Goal: Information Seeking & Learning: Compare options

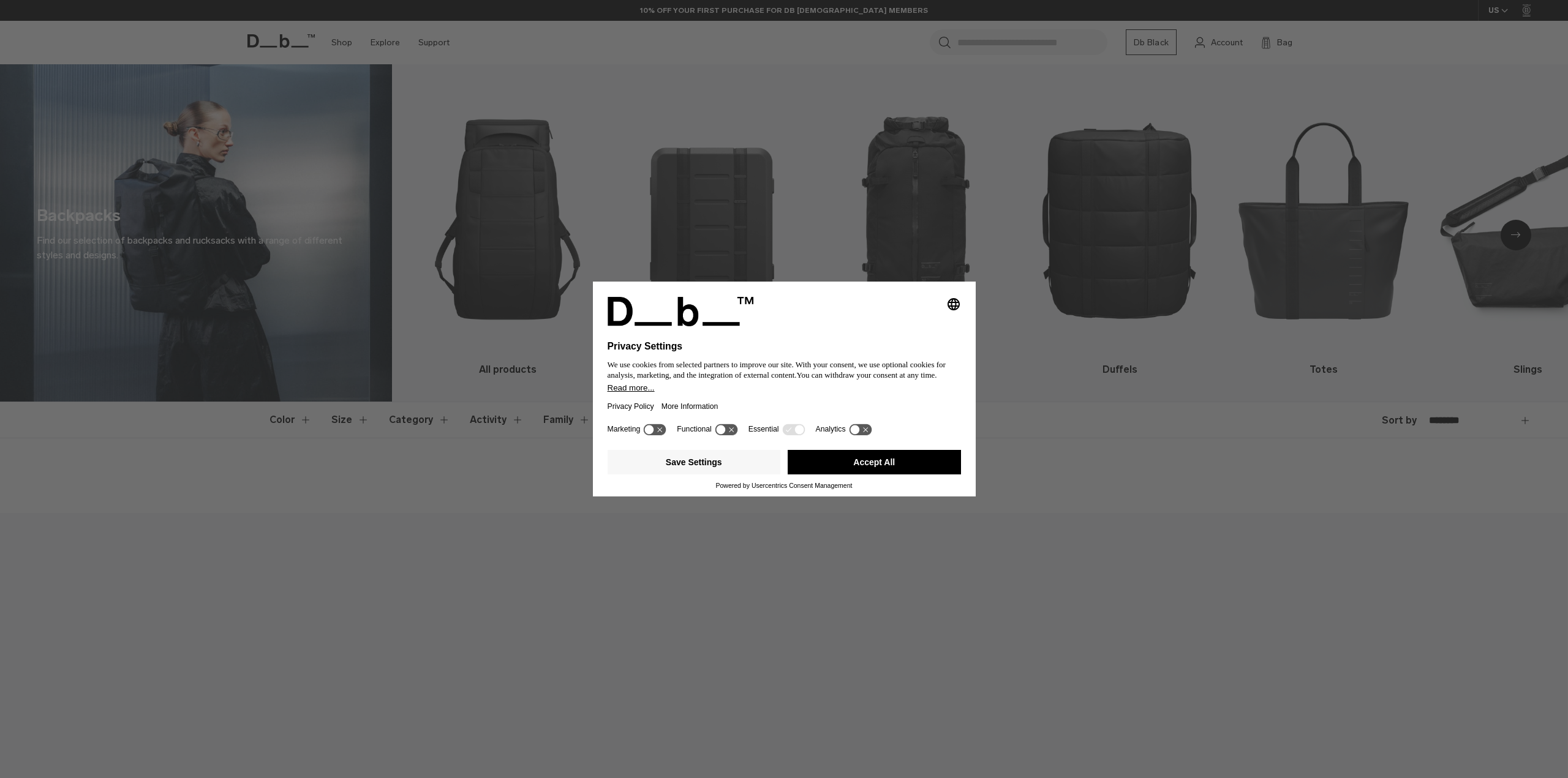
click at [844, 467] on button "Accept All" at bounding box center [874, 462] width 173 height 25
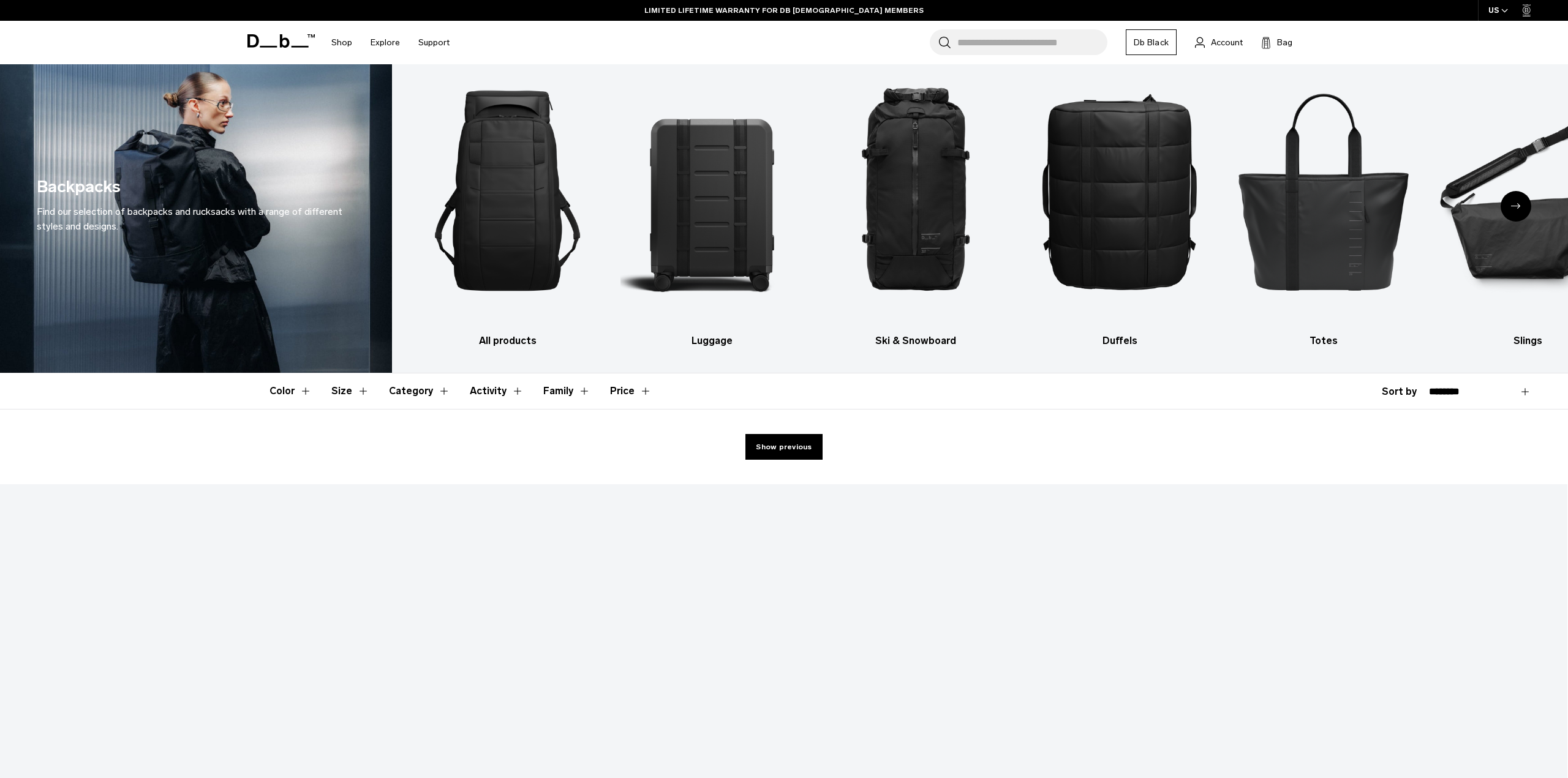
scroll to position [8, 0]
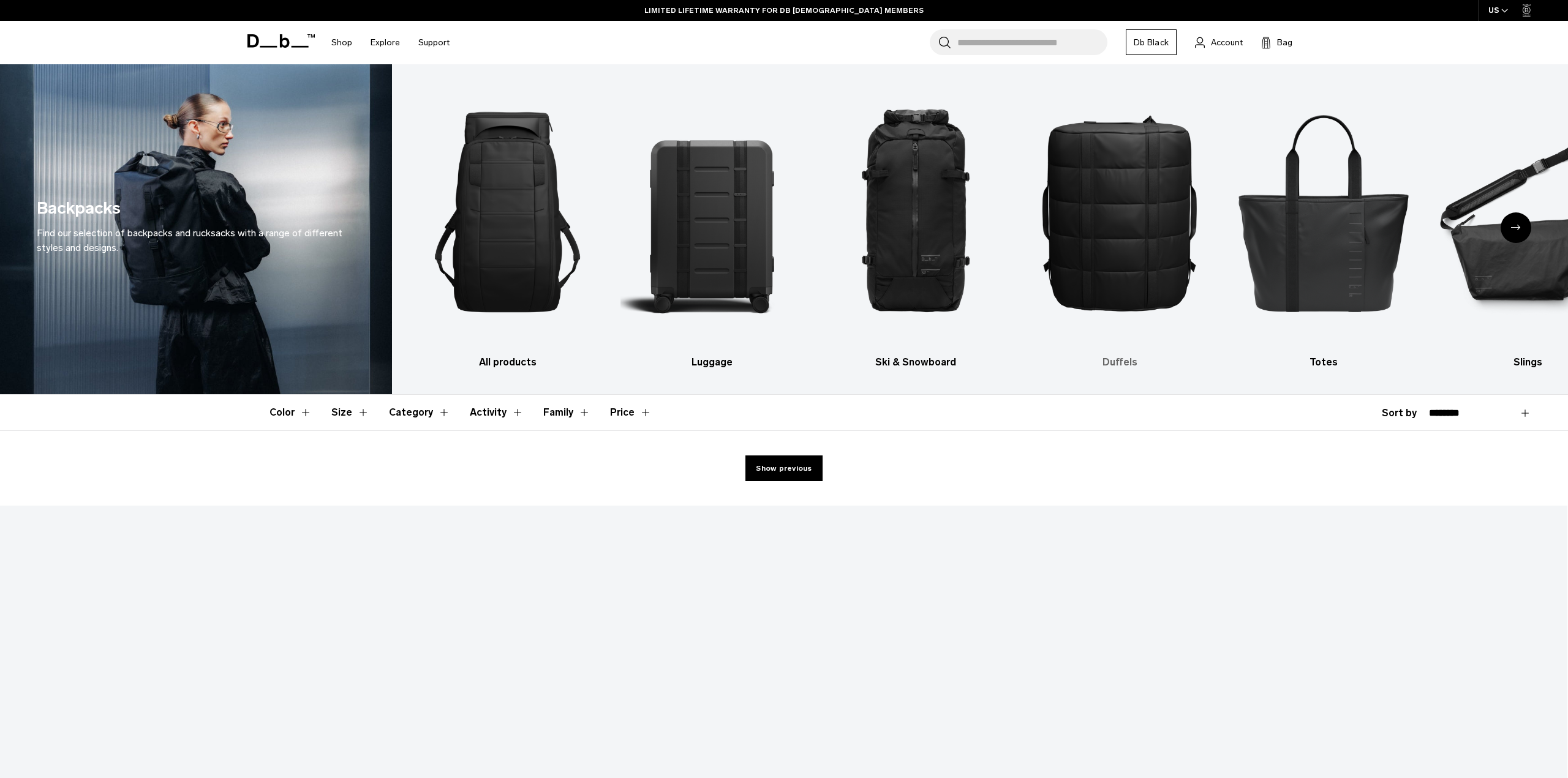
click at [1130, 250] on img "4 / 10" at bounding box center [1119, 212] width 183 height 274
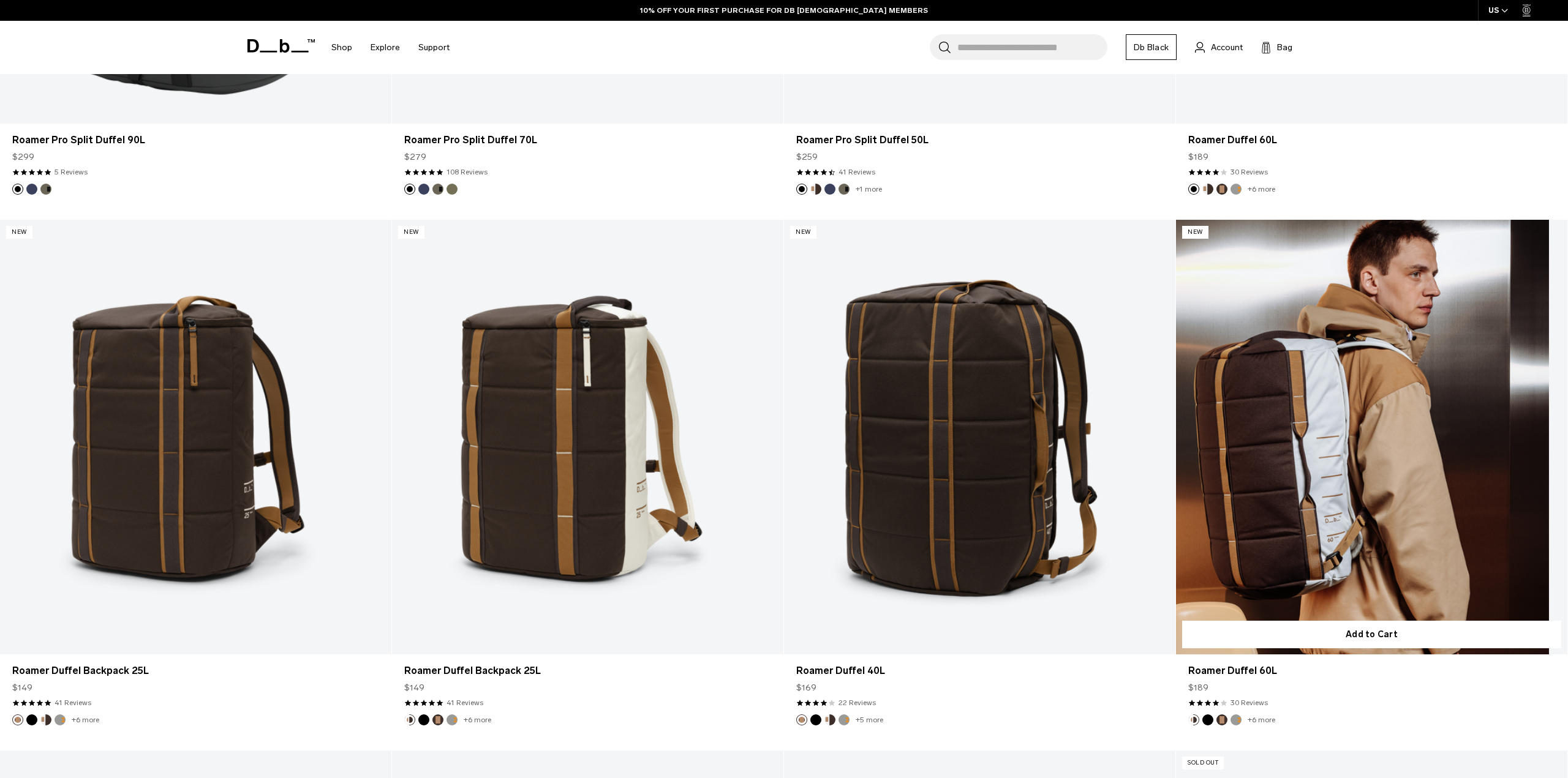
scroll to position [920, 0]
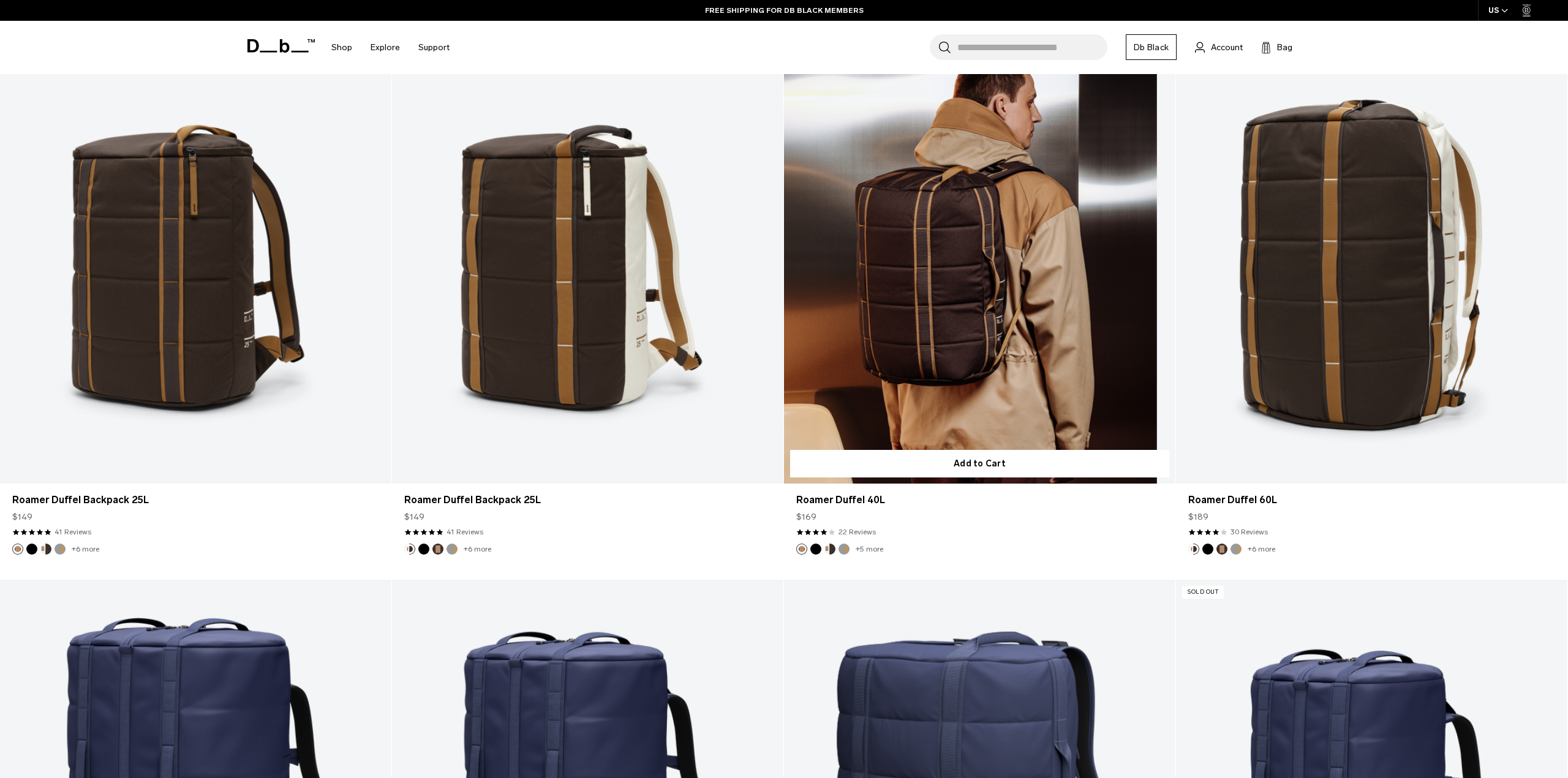
click at [952, 323] on link "Roamer Duffel 40L" at bounding box center [979, 266] width 391 height 434
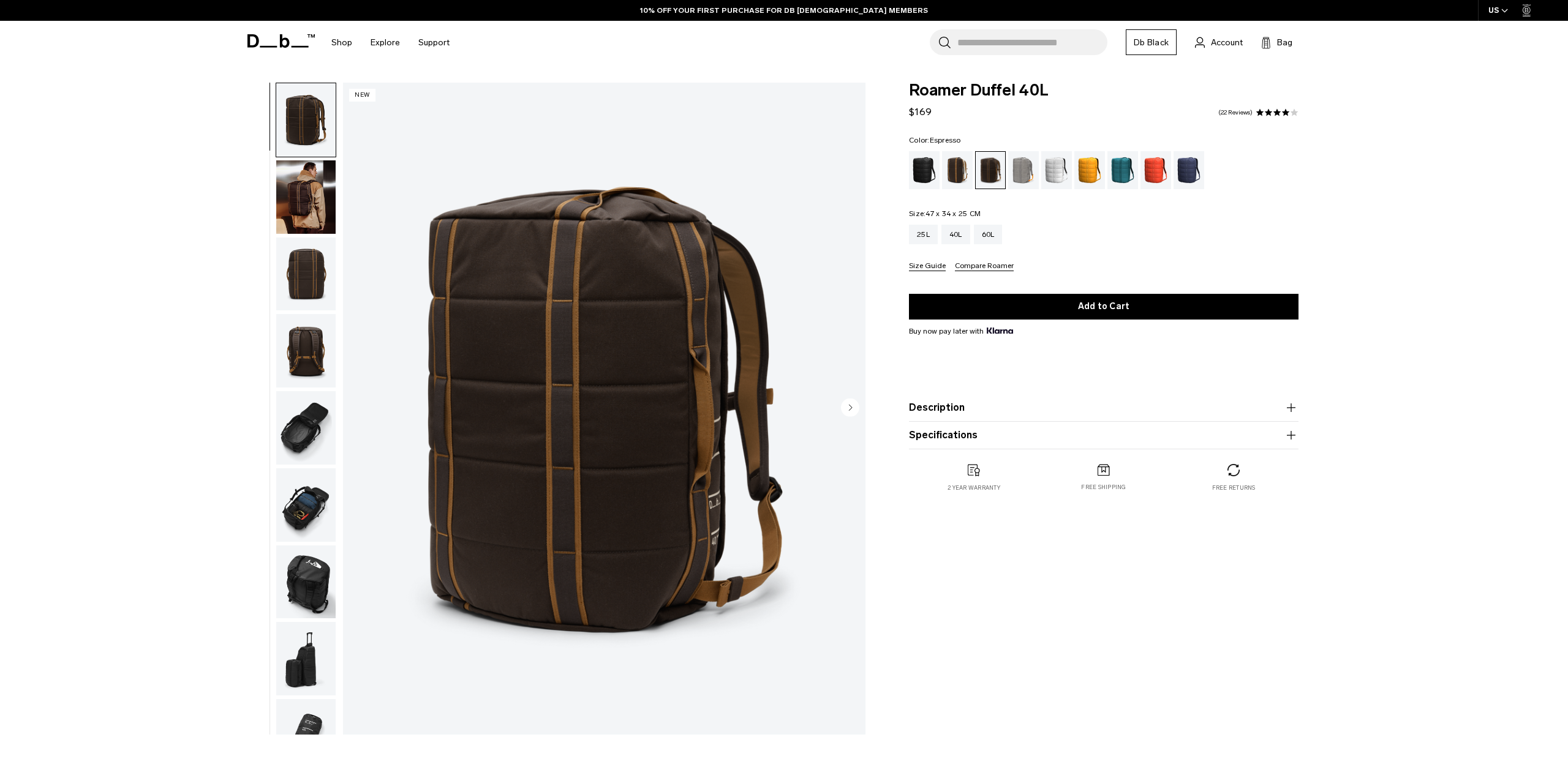
click at [310, 282] on img "button" at bounding box center [306, 274] width 60 height 74
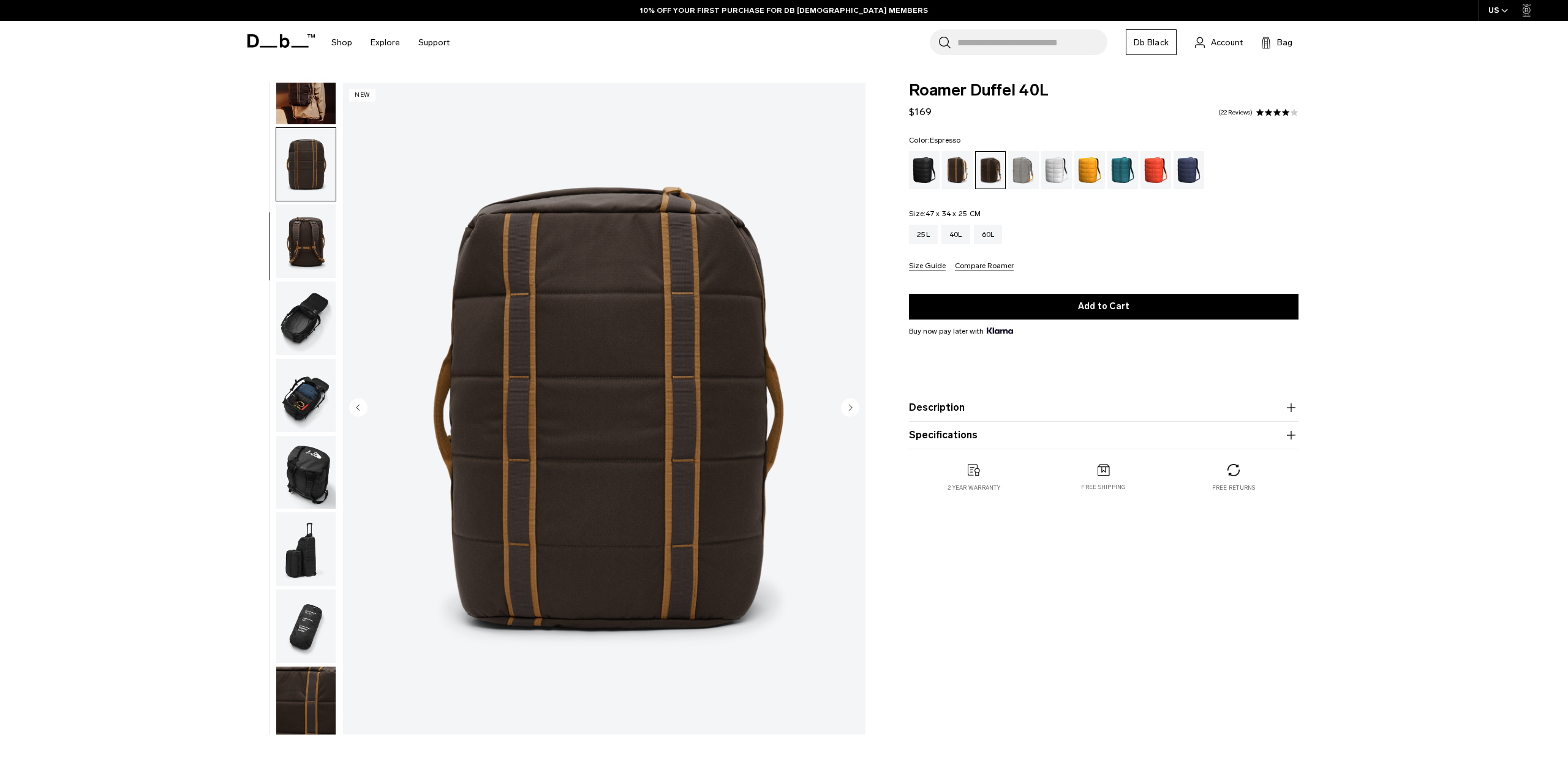
scroll to position [115, 0]
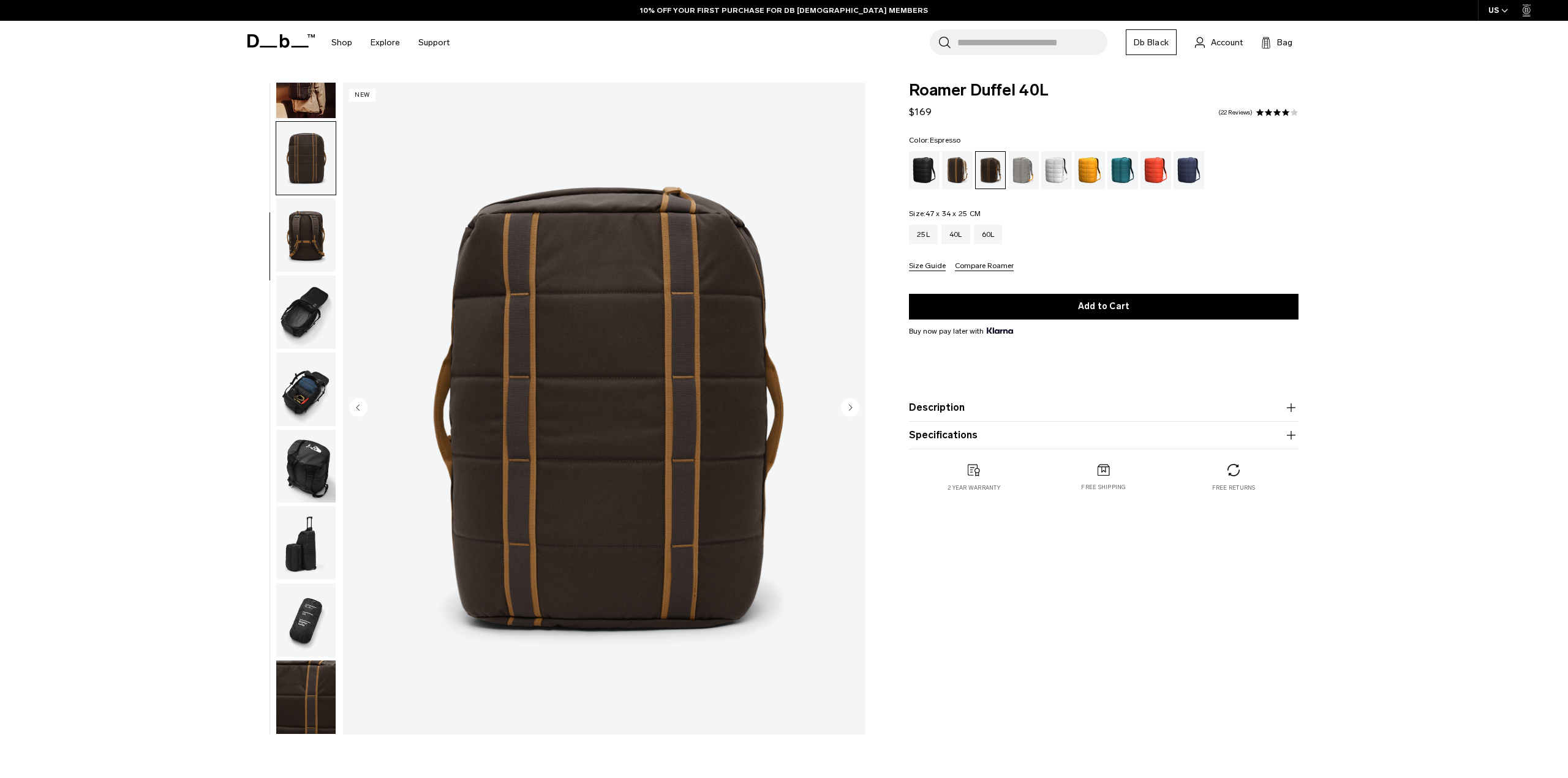
click at [305, 295] on img "button" at bounding box center [306, 312] width 60 height 74
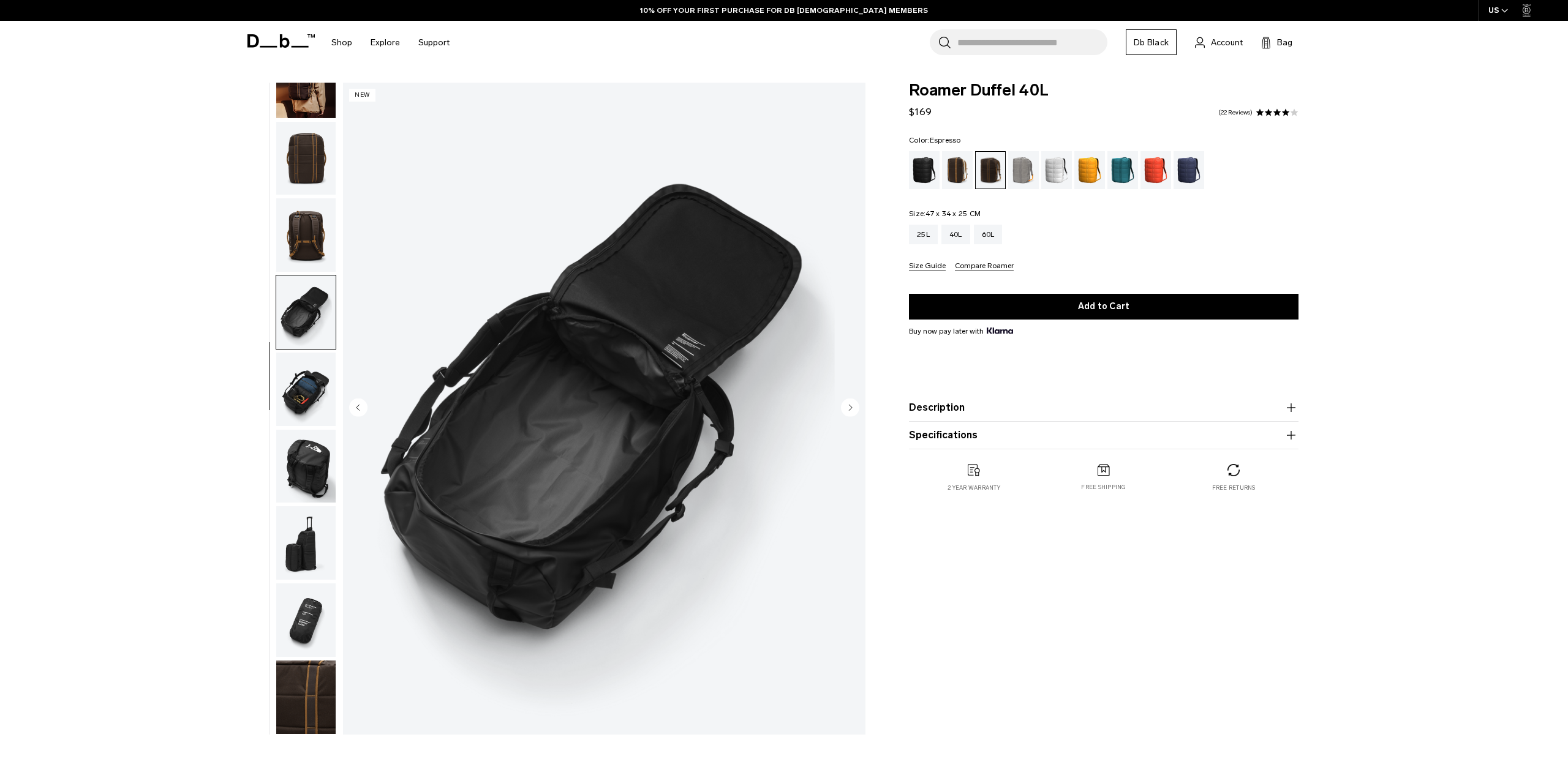
click at [315, 382] on img "button" at bounding box center [306, 390] width 60 height 74
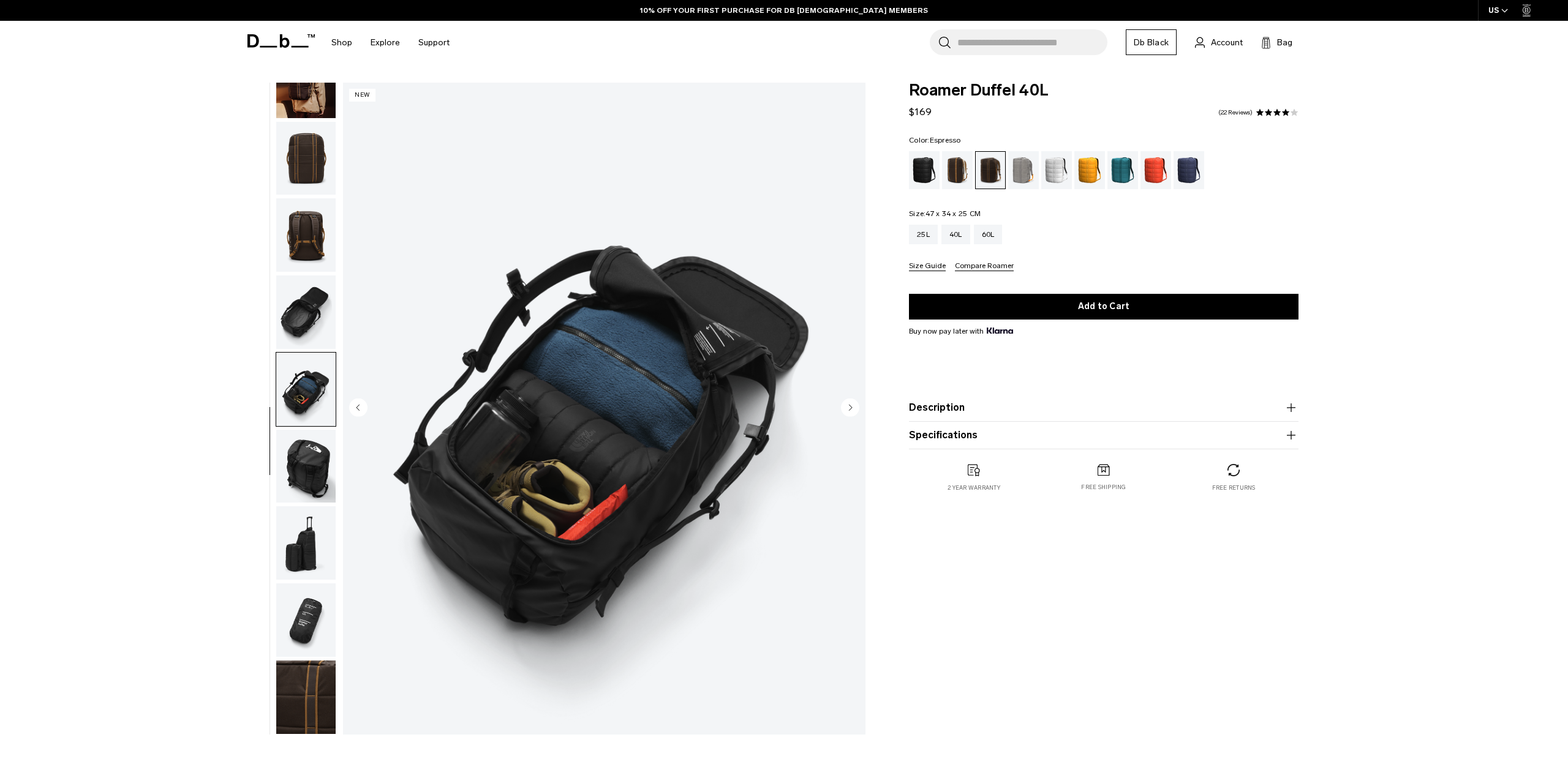
scroll to position [0, 0]
click at [291, 470] on img "button" at bounding box center [306, 467] width 60 height 74
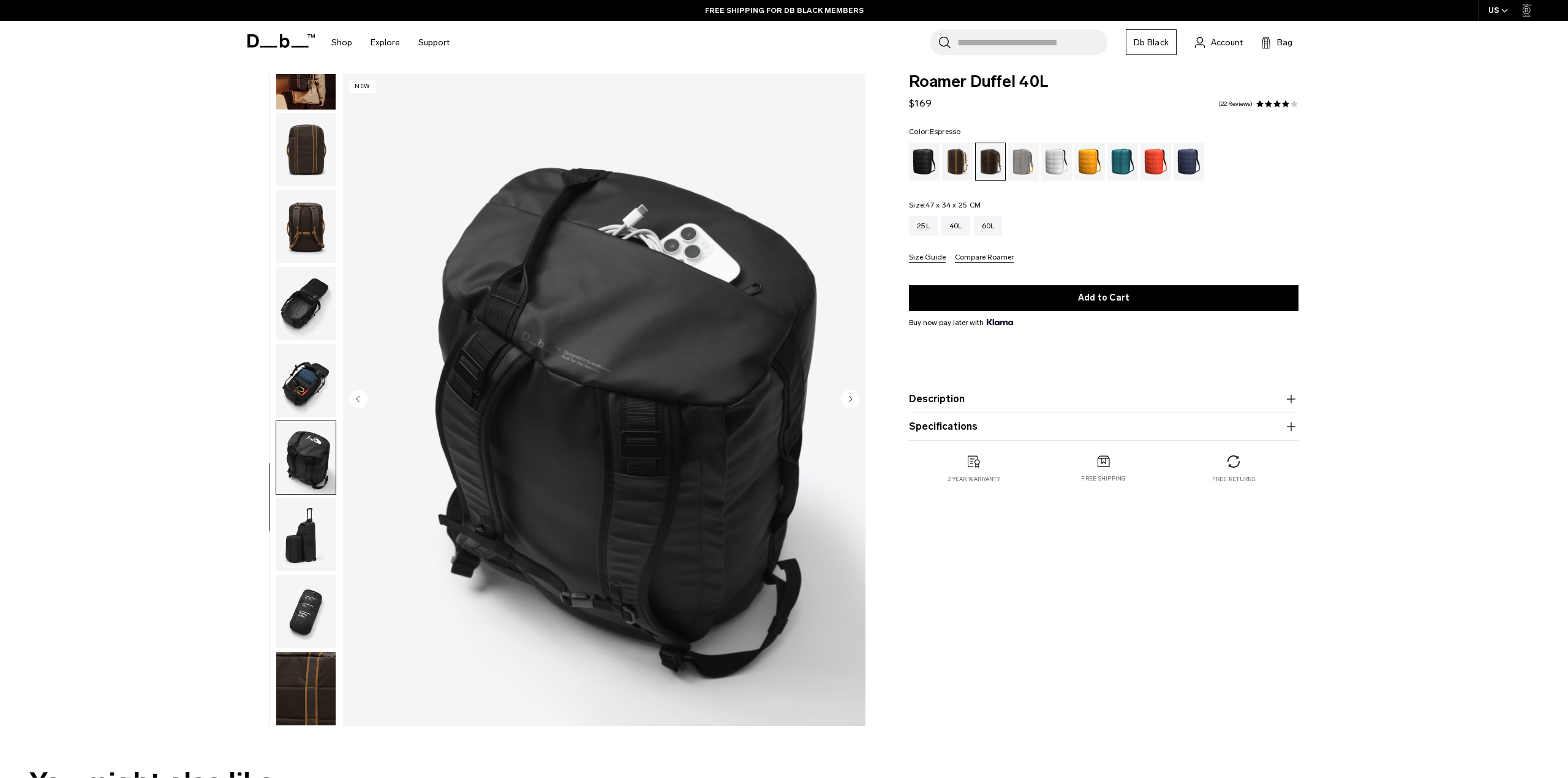
scroll to position [19, 0]
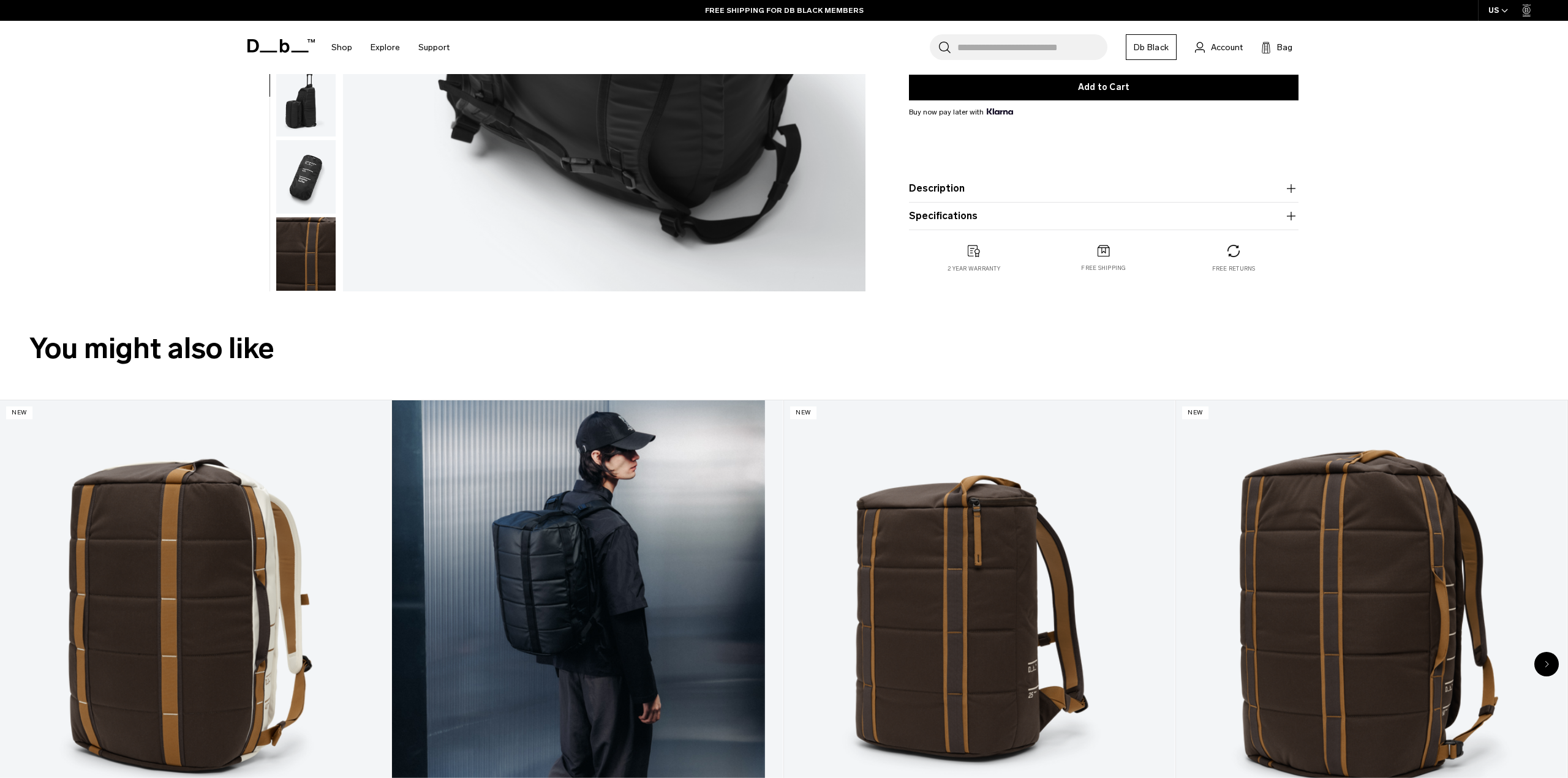
drag, startPoint x: 738, startPoint y: 469, endPoint x: 738, endPoint y: 461, distance: 8.0
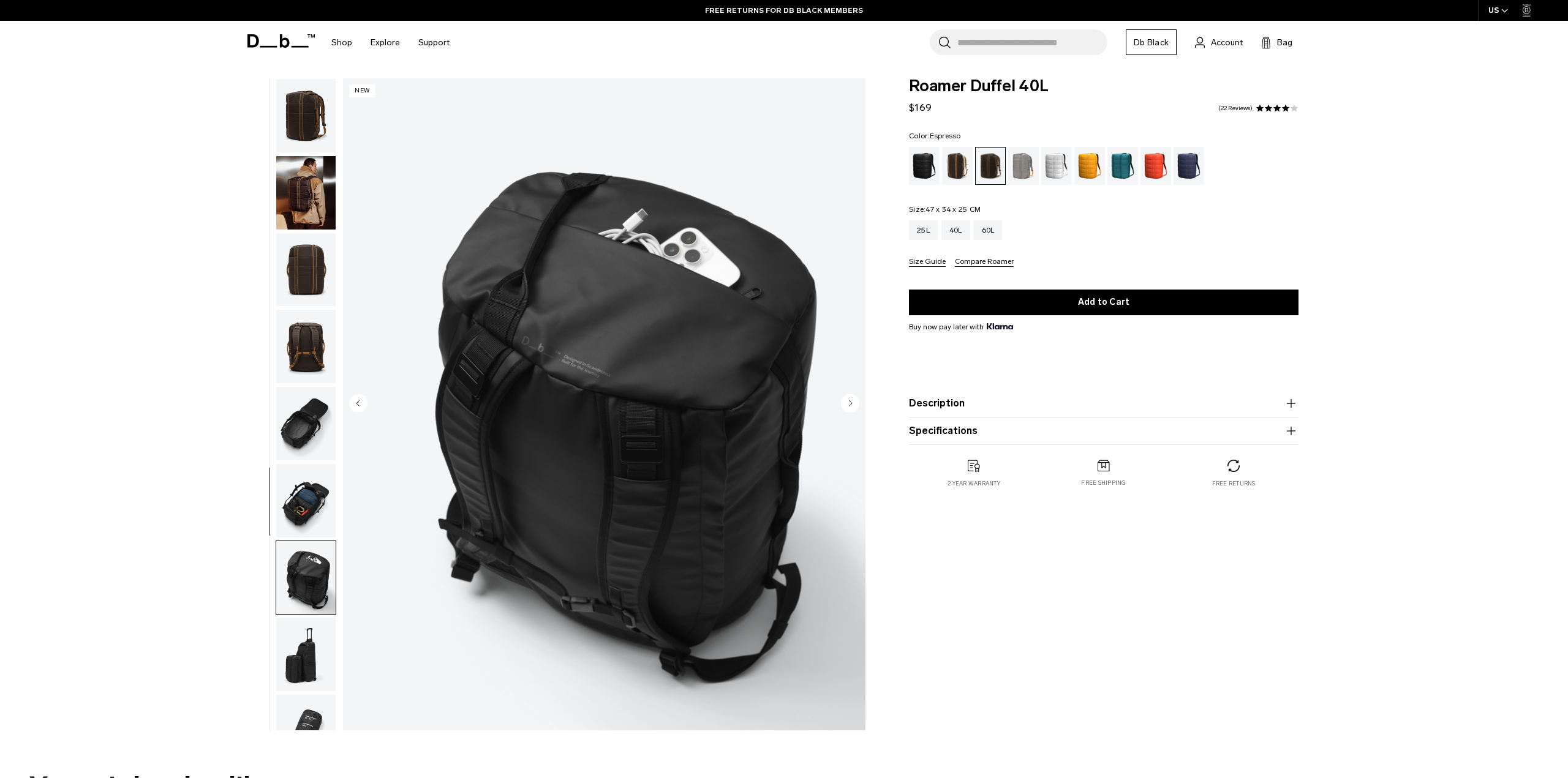
scroll to position [0, 0]
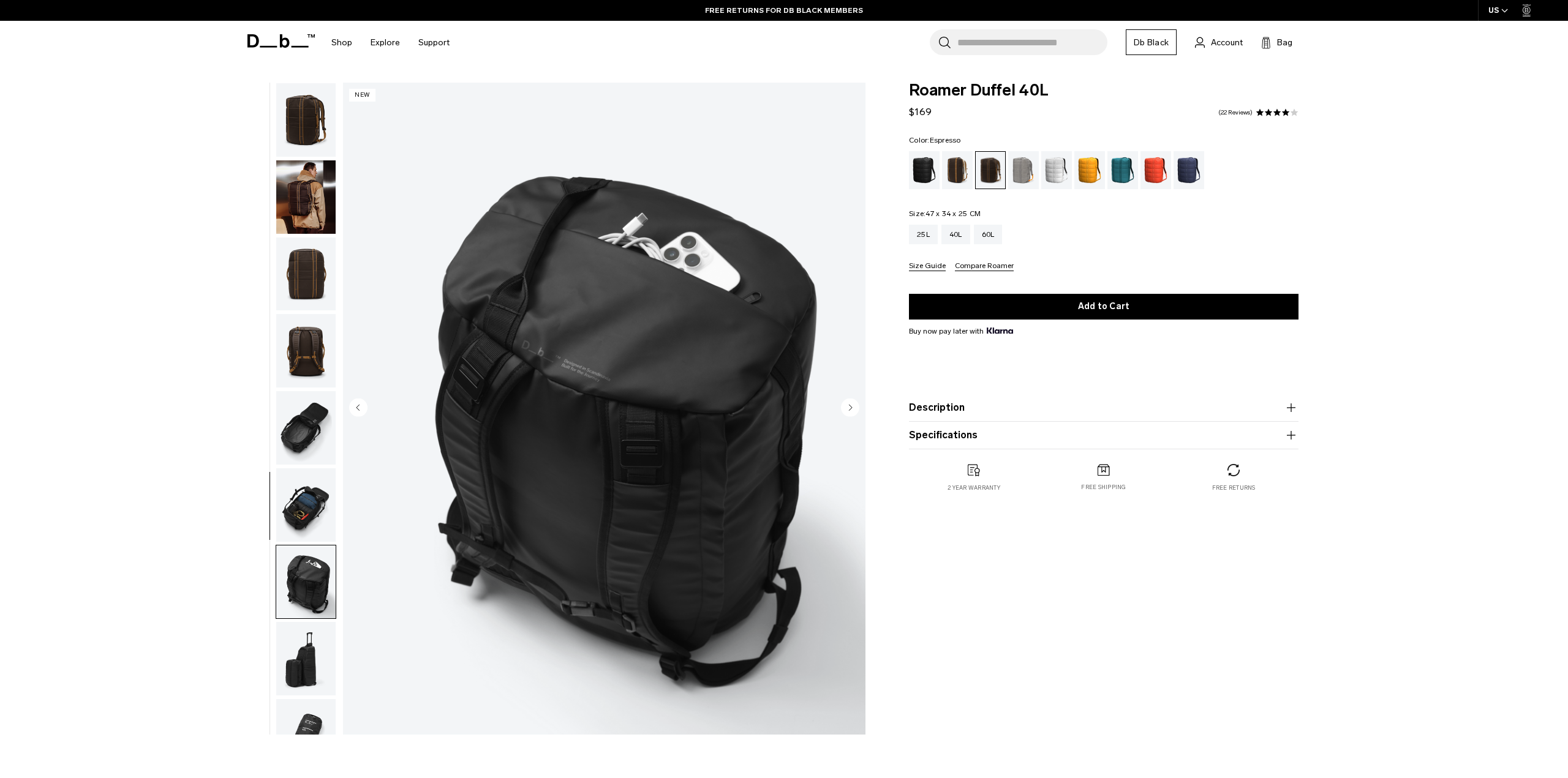
click at [293, 448] on img "button" at bounding box center [306, 428] width 60 height 74
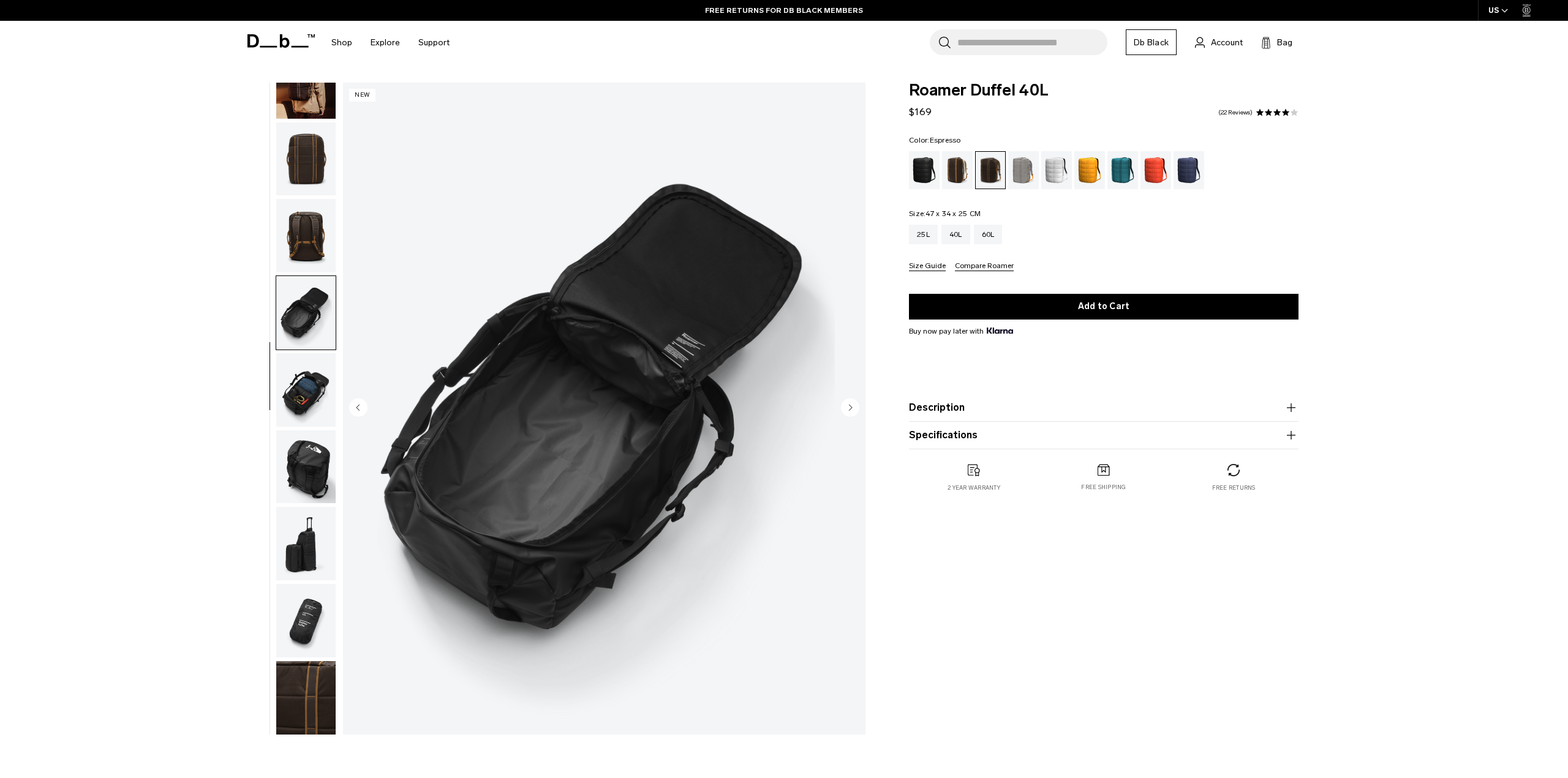
scroll to position [115, 0]
click at [1085, 176] on div "Parhelion Orange" at bounding box center [1089, 170] width 31 height 38
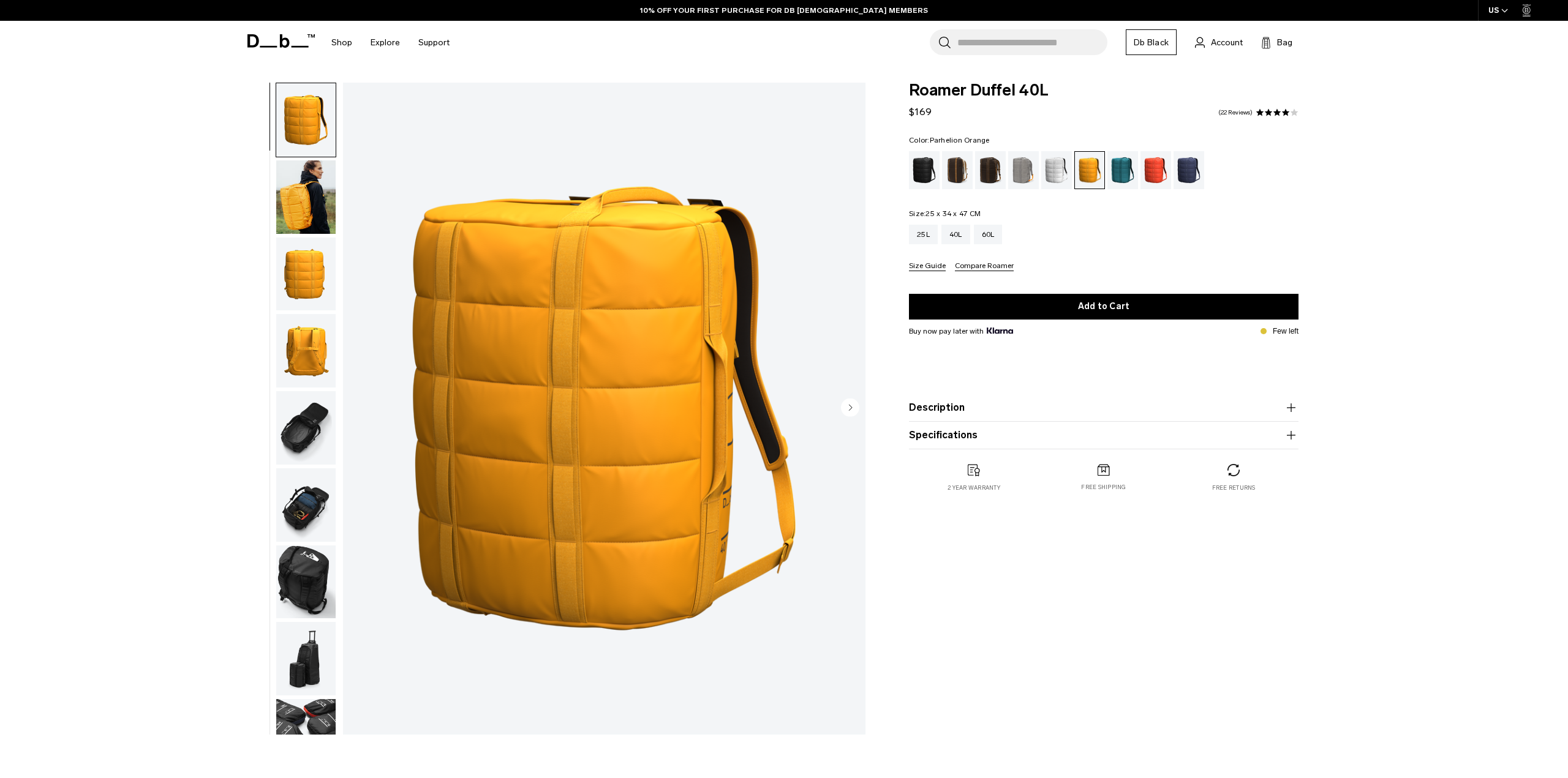
click at [304, 185] on img "button" at bounding box center [306, 197] width 60 height 74
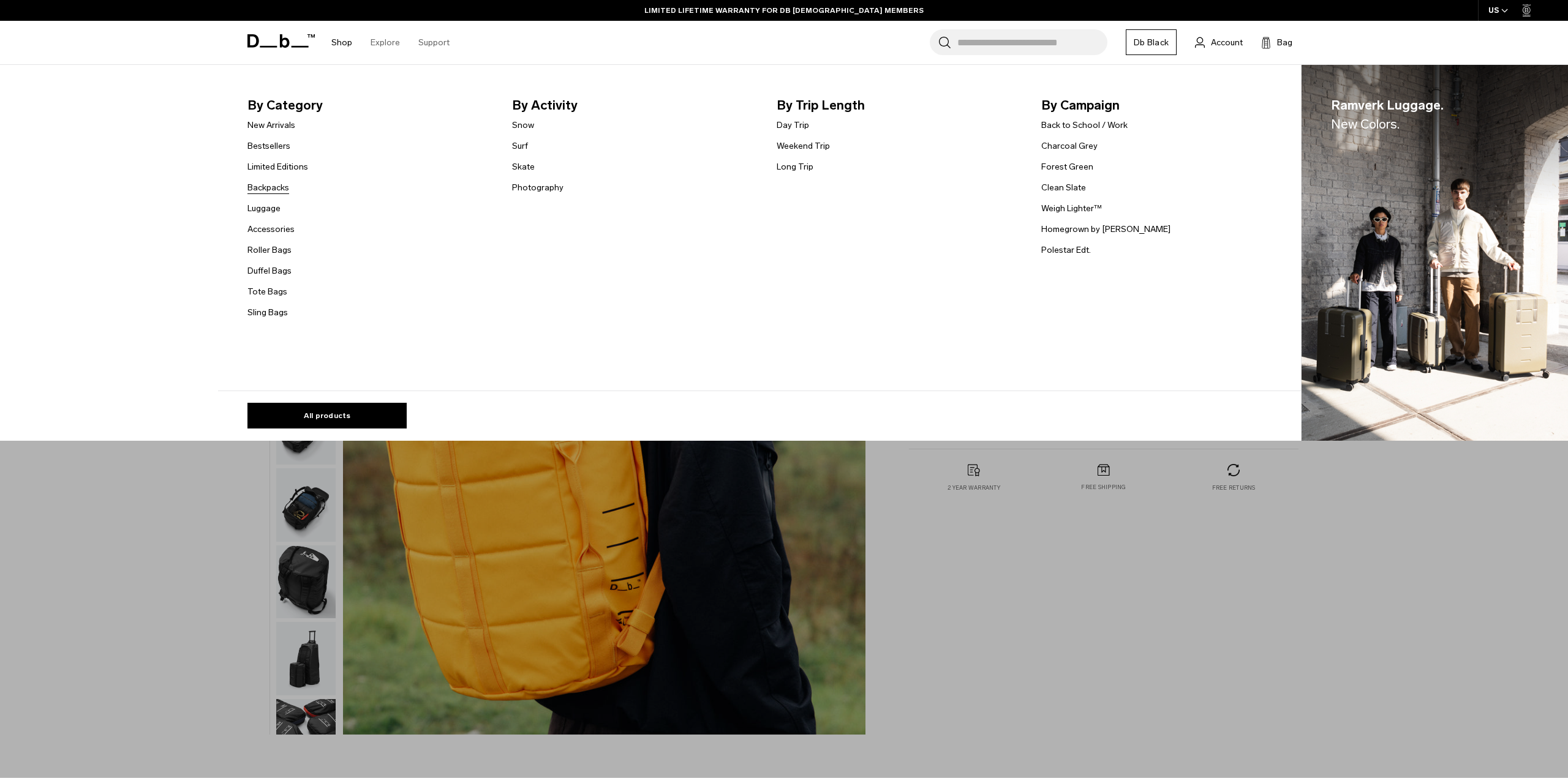
click at [272, 186] on link "Backpacks" at bounding box center [268, 187] width 42 height 13
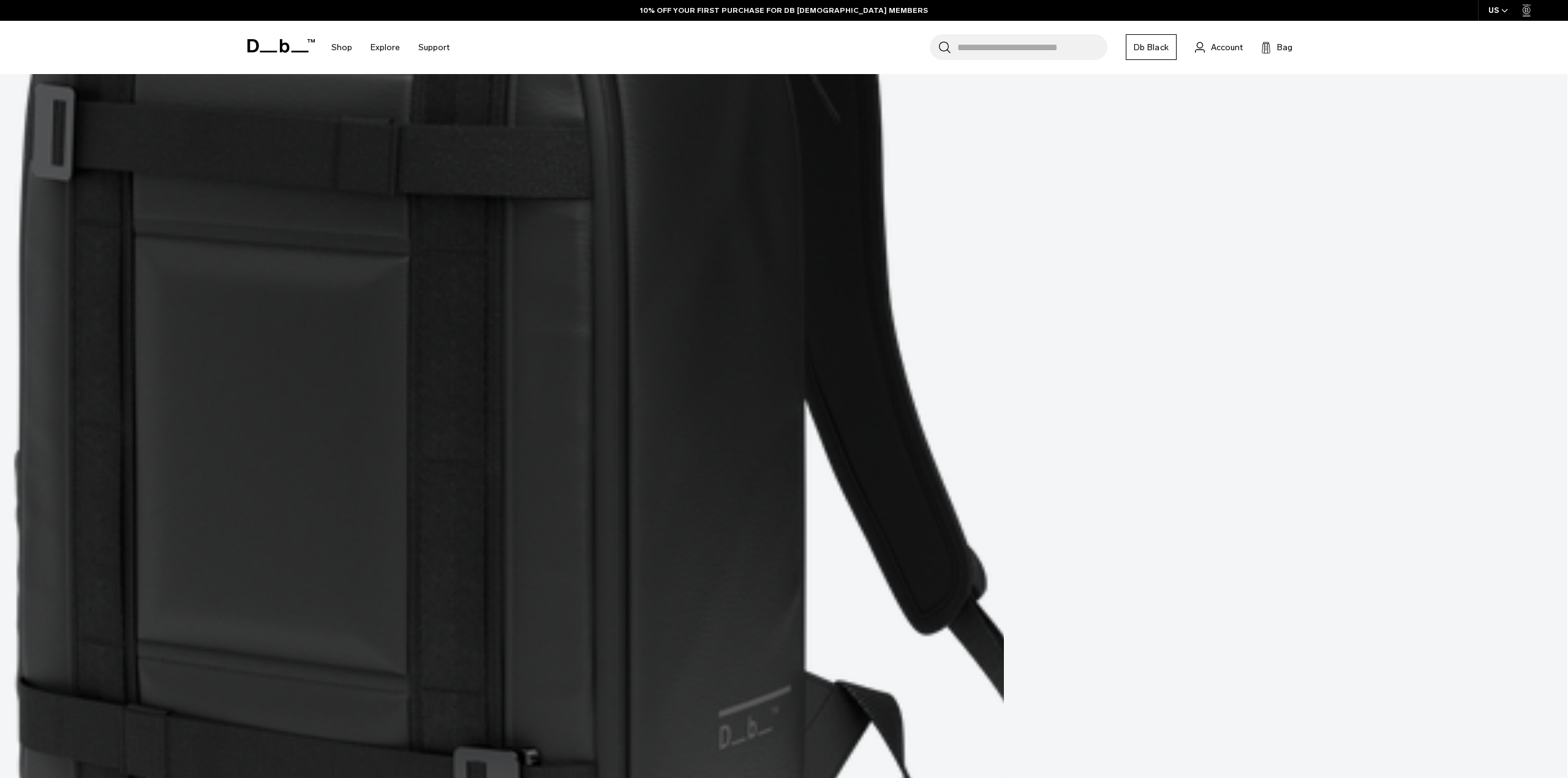
scroll to position [4706, 0]
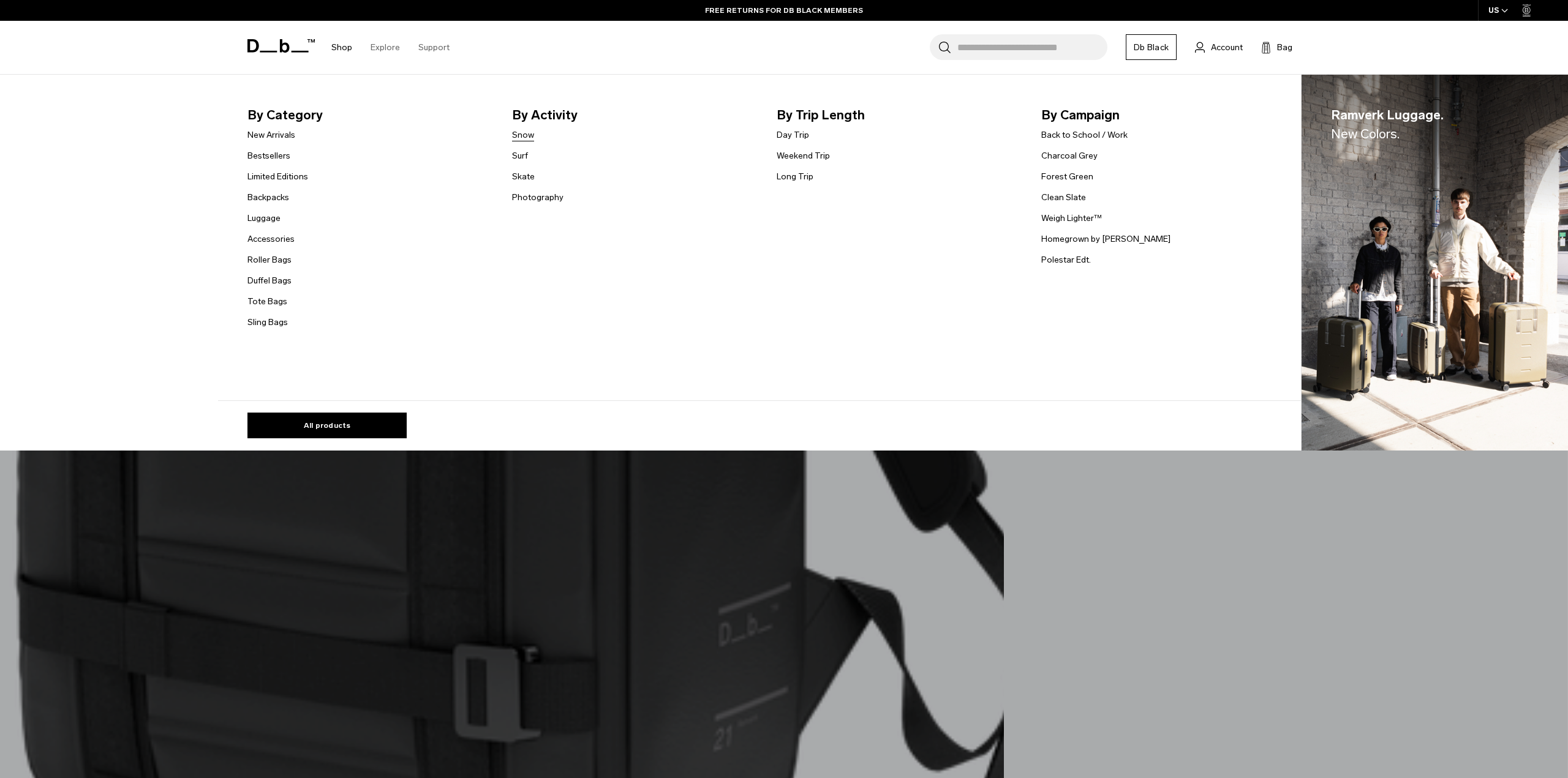
click at [524, 133] on link "Snow" at bounding box center [523, 135] width 22 height 13
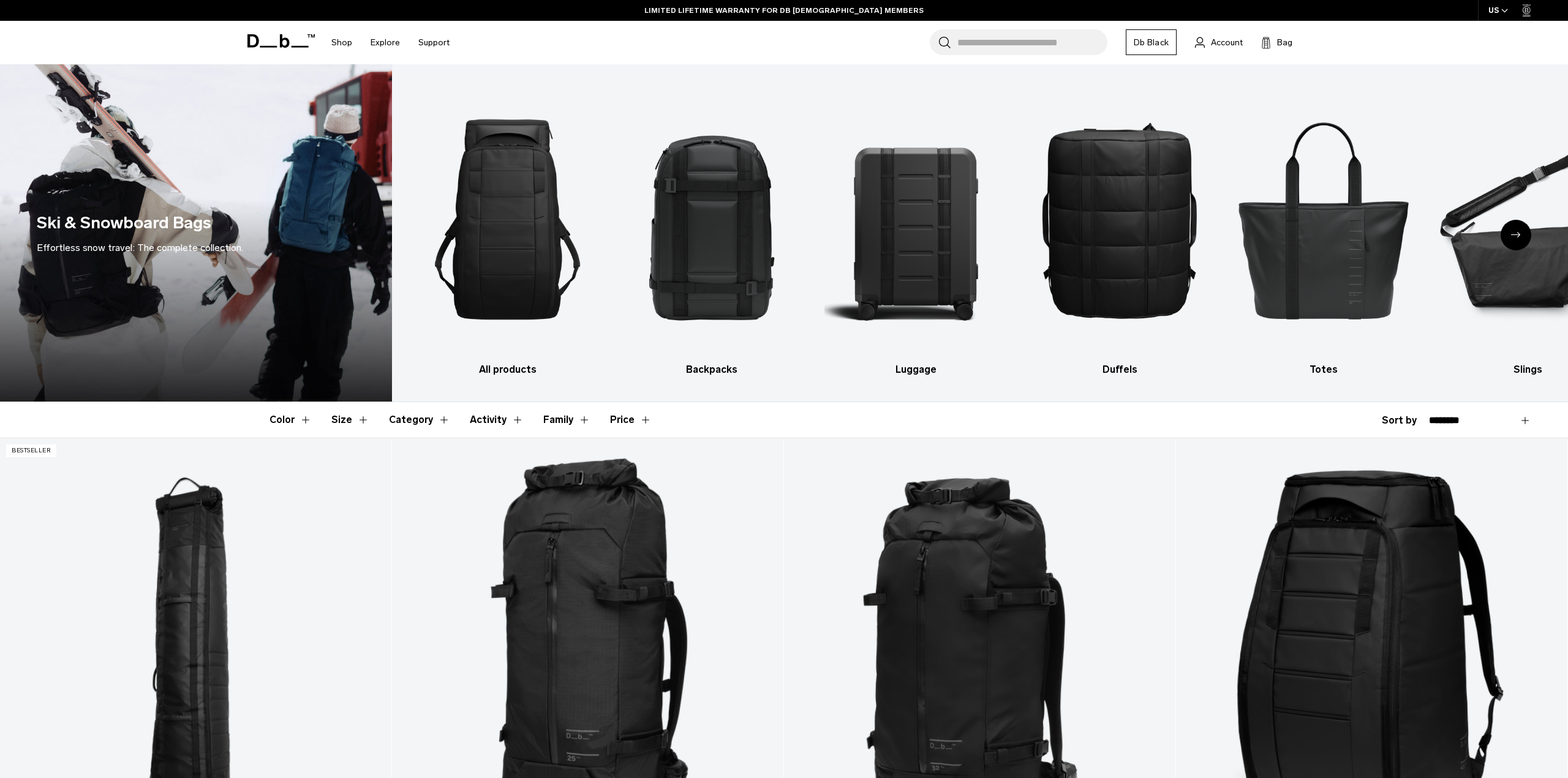
click at [1023, 39] on input "Search for Bags, Luggage..." at bounding box center [1032, 42] width 150 height 26
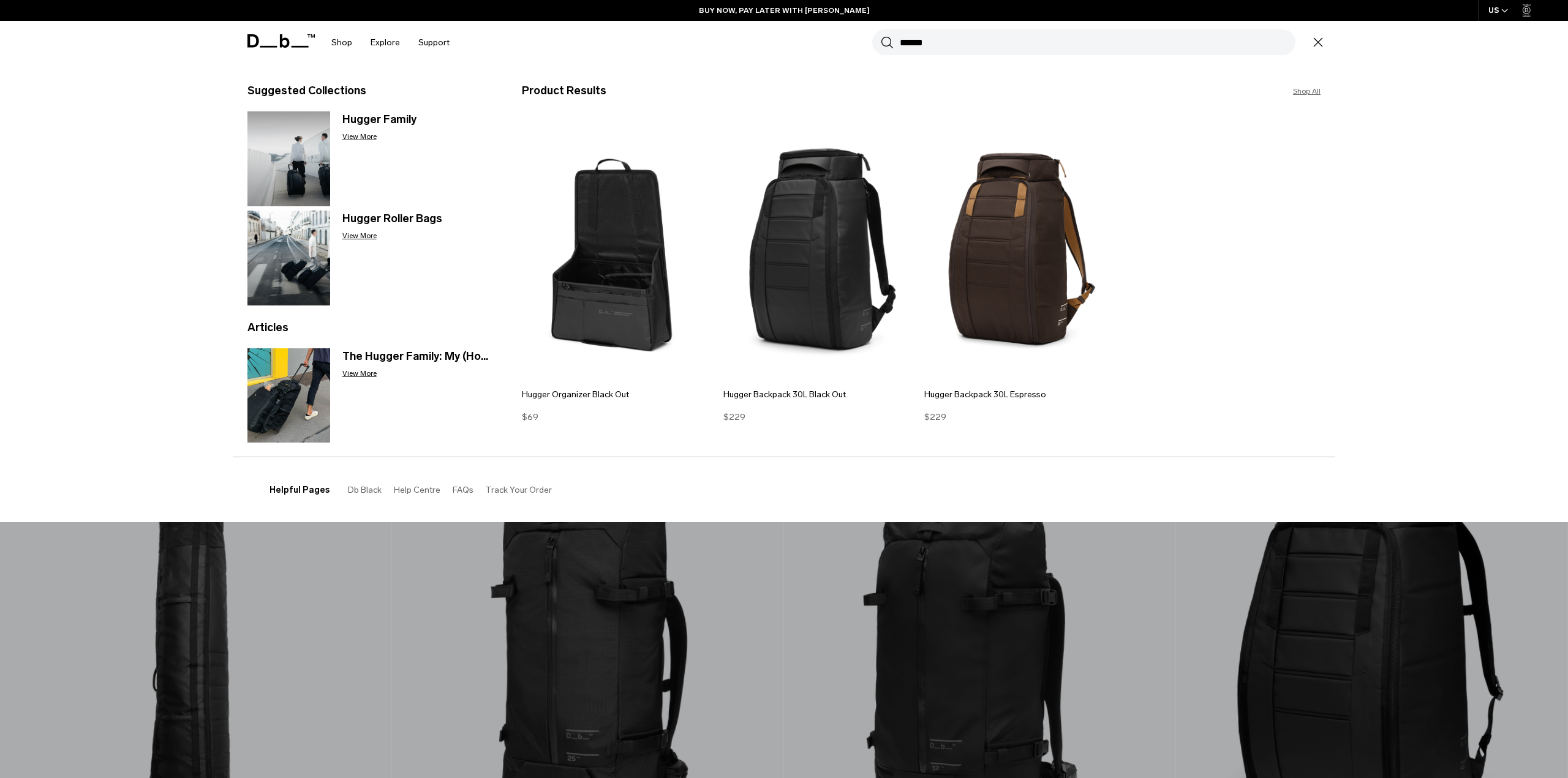
type input "******"
click at [881, 36] on button "Search" at bounding box center [887, 43] width 13 height 13
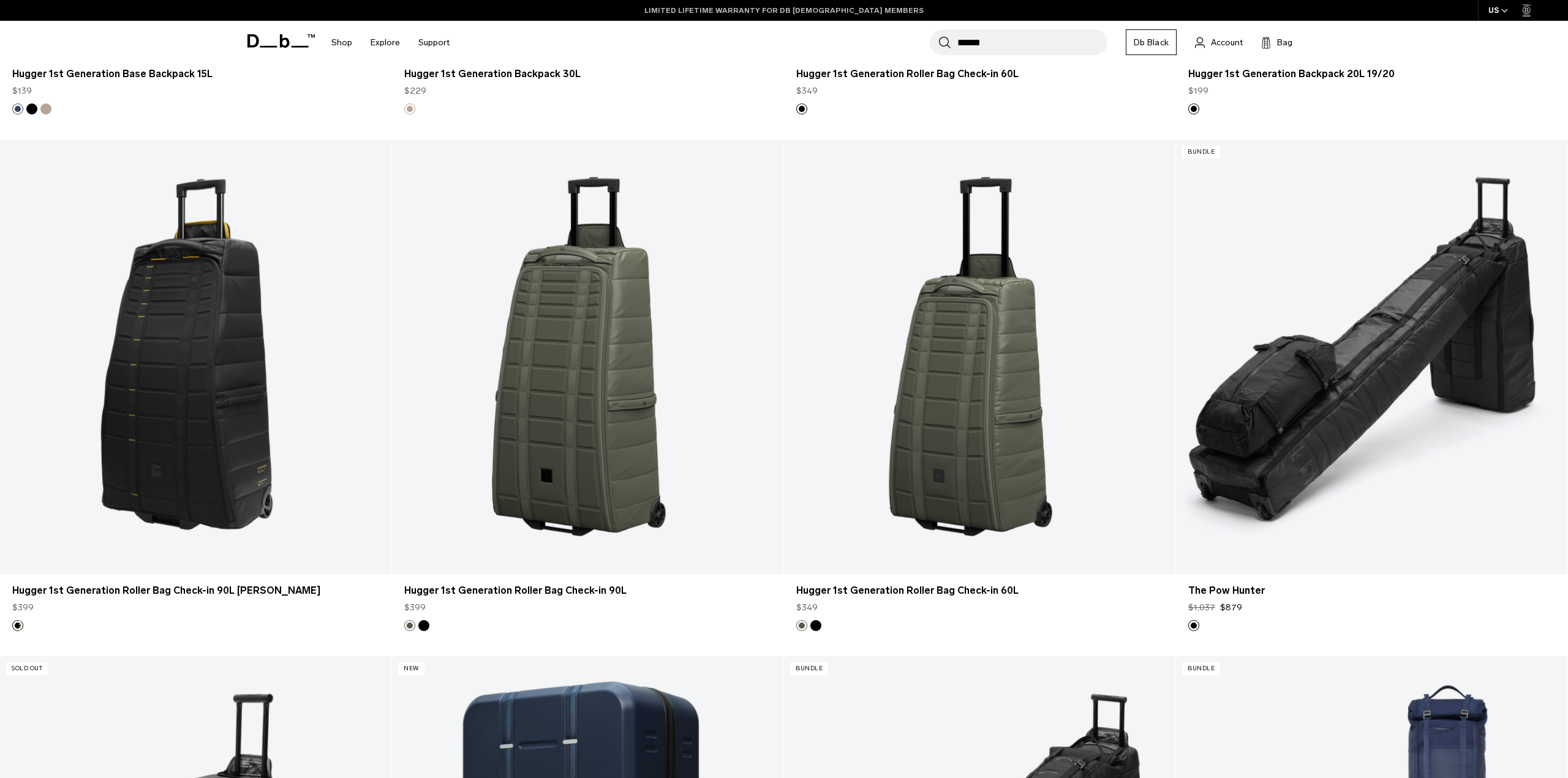
scroll to position [9417, 0]
